Goal: Transaction & Acquisition: Purchase product/service

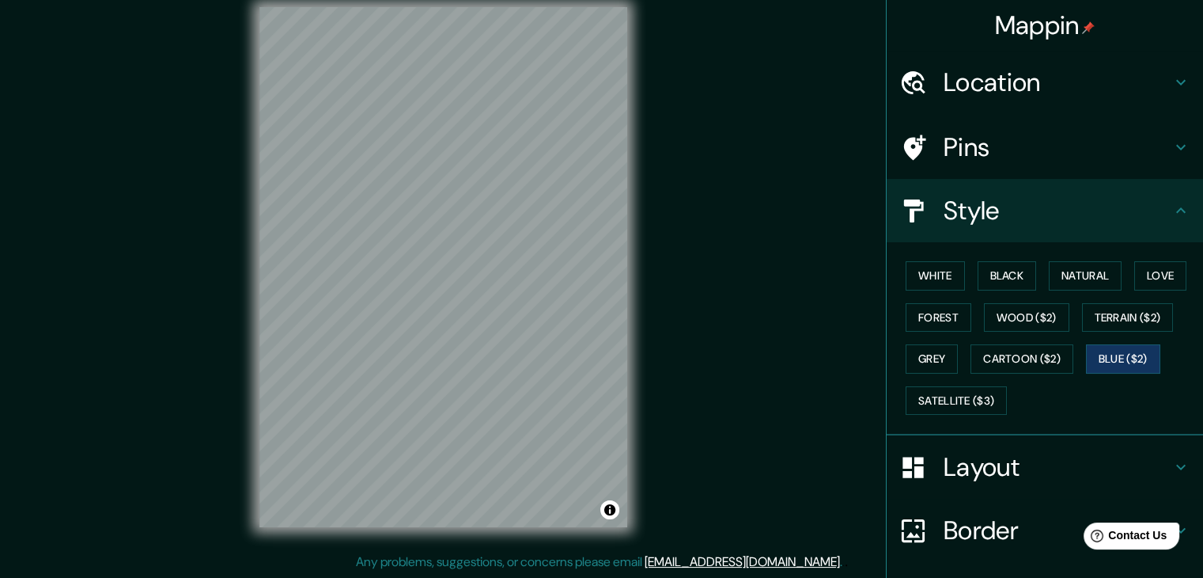
click at [224, 305] on div "Mappin Location [GEOGRAPHIC_DATA][PERSON_NAME], [GEOGRAPHIC_DATA][PERSON_NAME],…" at bounding box center [601, 280] width 1203 height 596
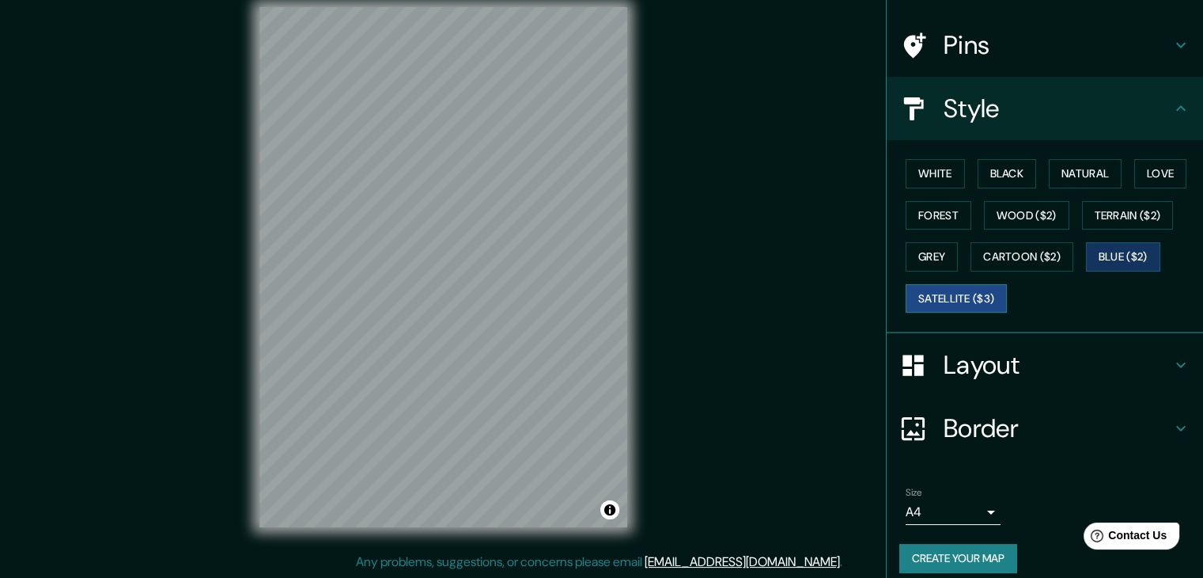
scroll to position [114, 0]
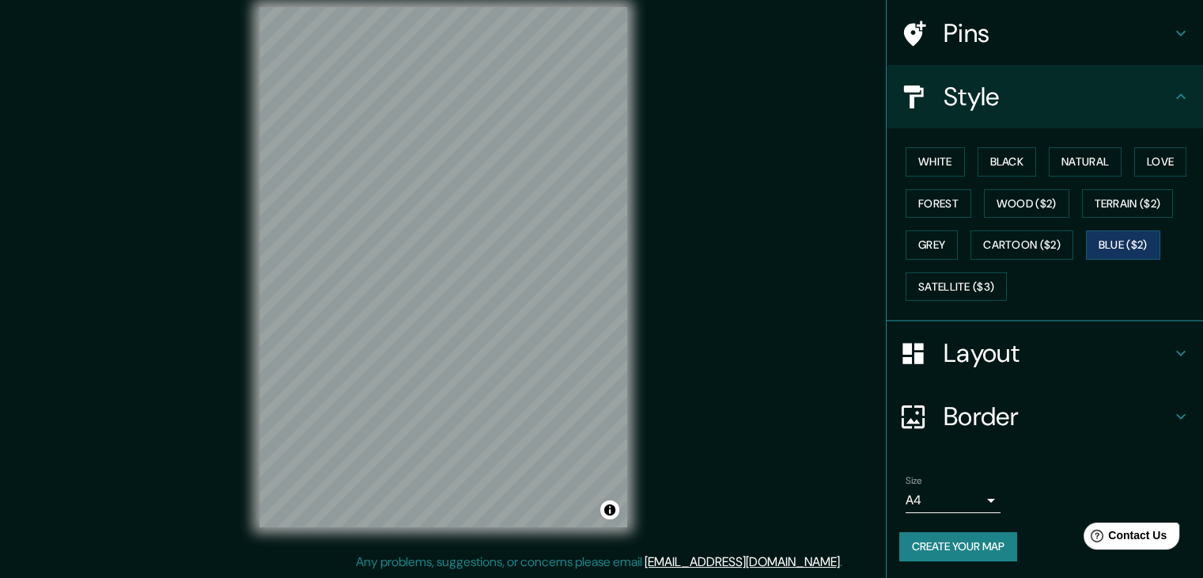
click at [958, 501] on body "Mappin Location [GEOGRAPHIC_DATA][PERSON_NAME], [GEOGRAPHIC_DATA][PERSON_NAME],…" at bounding box center [601, 271] width 1203 height 578
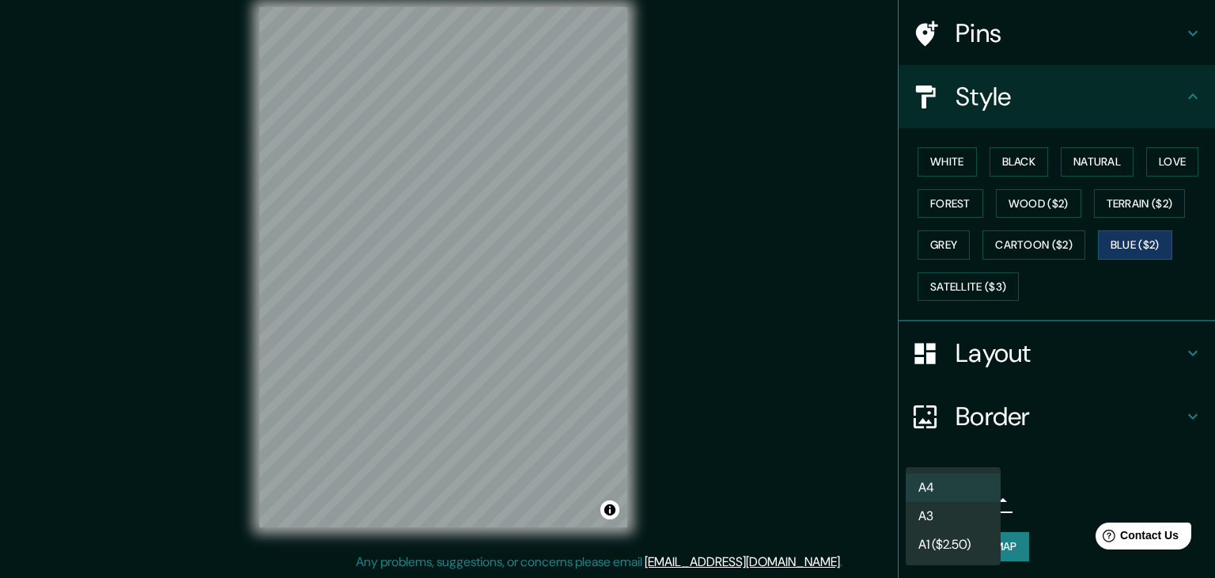
click at [962, 513] on li "A3" at bounding box center [953, 516] width 95 height 28
click at [960, 494] on body "Mappin Location [GEOGRAPHIC_DATA][PERSON_NAME], [GEOGRAPHIC_DATA][PERSON_NAME],…" at bounding box center [607, 271] width 1215 height 578
click at [965, 548] on li "A1 ($2.50)" at bounding box center [953, 544] width 95 height 28
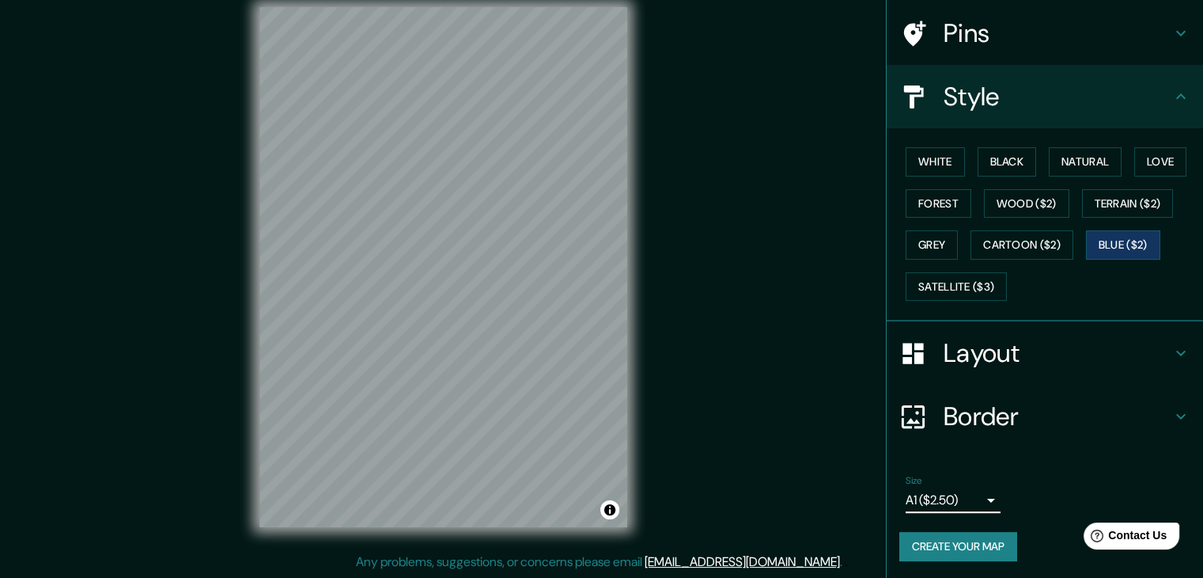
click at [970, 551] on button "Create your map" at bounding box center [958, 546] width 118 height 29
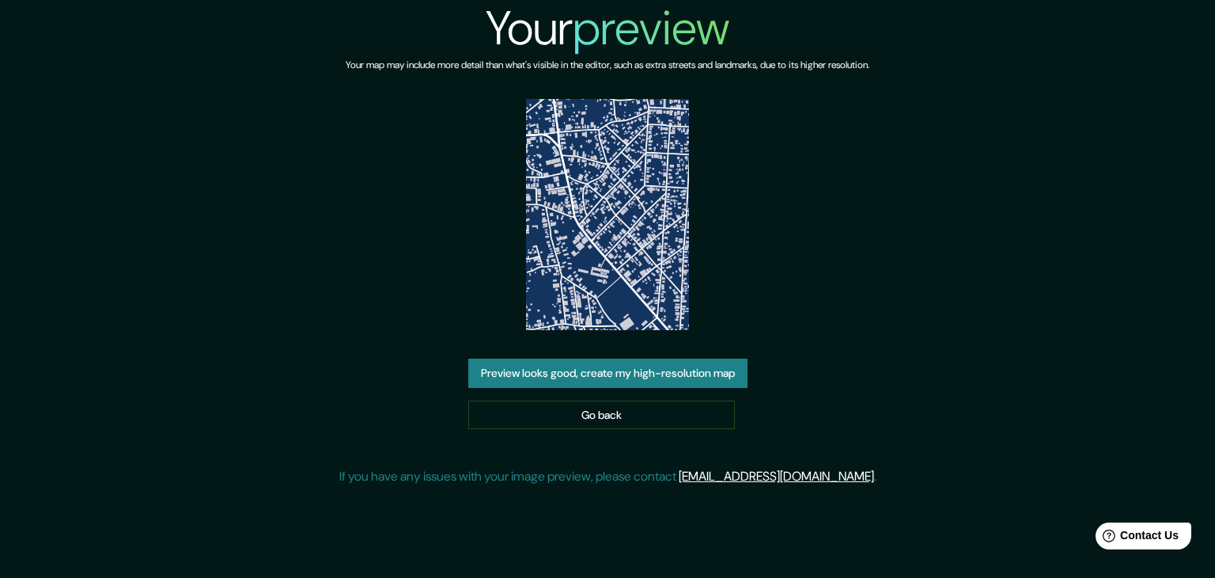
click at [677, 366] on button "Preview looks good, create my high-resolution map" at bounding box center [607, 372] width 279 height 29
